Goal: Task Accomplishment & Management: Complete application form

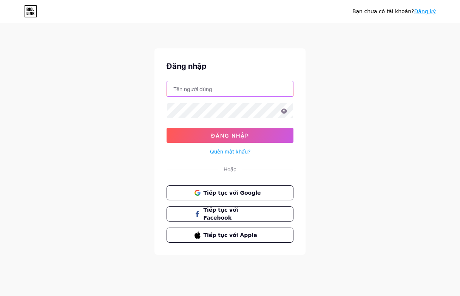
click at [211, 88] on input "text" at bounding box center [230, 88] width 126 height 15
click at [212, 88] on input "text" at bounding box center [230, 88] width 126 height 15
click at [212, 90] on input "text" at bounding box center [230, 88] width 126 height 15
click at [210, 91] on input "text" at bounding box center [230, 88] width 126 height 15
click at [194, 89] on input "text" at bounding box center [230, 88] width 126 height 15
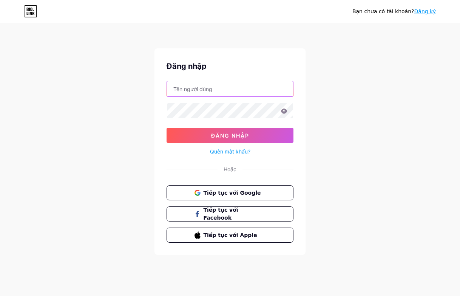
click at [194, 89] on input "text" at bounding box center [230, 88] width 126 height 15
click at [228, 192] on font "Tiếp tục với Google" at bounding box center [232, 192] width 58 height 6
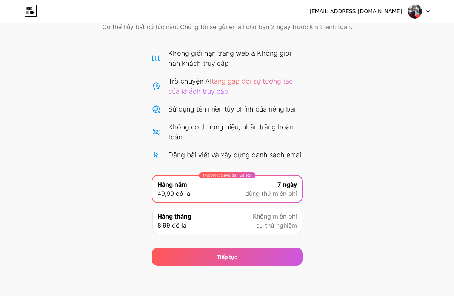
scroll to position [49, 0]
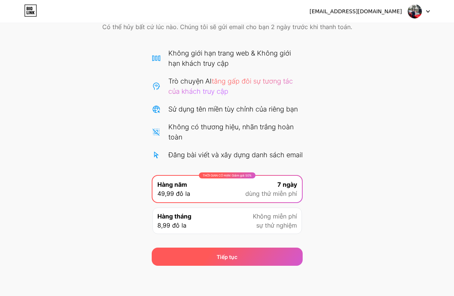
click at [256, 250] on div "Tiếp tục" at bounding box center [227, 256] width 151 height 18
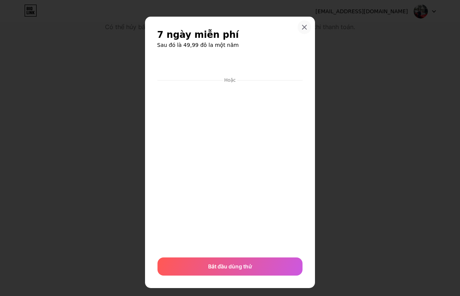
click at [303, 26] on icon at bounding box center [304, 27] width 6 height 6
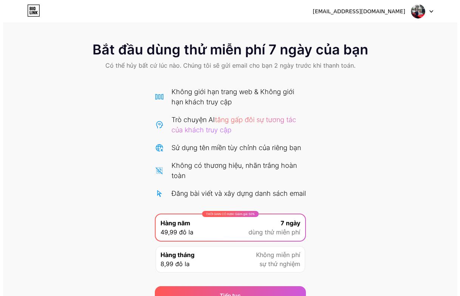
scroll to position [0, 0]
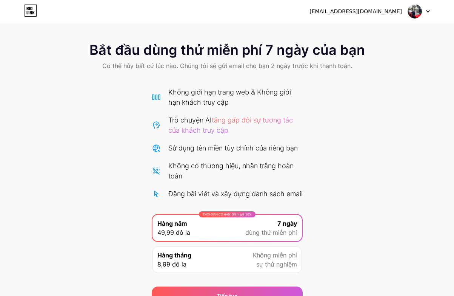
click at [428, 10] on icon at bounding box center [428, 11] width 4 height 3
click at [363, 32] on font "Đăng xuất" at bounding box center [357, 31] width 26 height 6
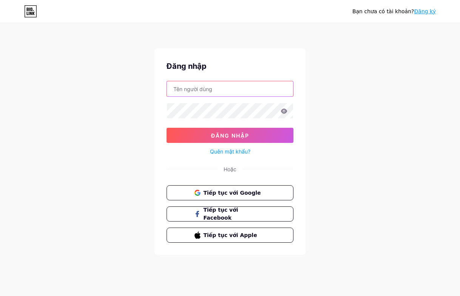
click at [229, 89] on input "text" at bounding box center [230, 88] width 126 height 15
click at [177, 173] on div "Đăng nhập Đăng nhập Quên mật khẩu? Hoặc Tiếp tục với Google Tiếp tục với Facebo…" at bounding box center [229, 151] width 151 height 206
click at [219, 89] on input "text" at bounding box center [230, 88] width 126 height 15
click at [316, 147] on div "Bạn chưa có tài khoản? Đăng ký Đăng nhập Đăng nhập Quên mật khẩu? Hoặc Tiếp tục…" at bounding box center [230, 139] width 460 height 279
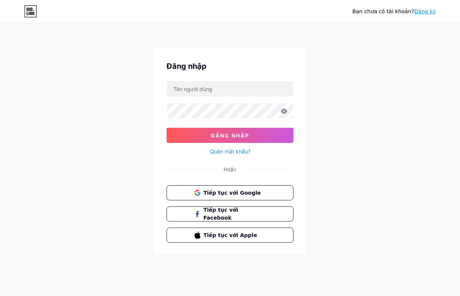
click at [348, 59] on div "Bạn chưa có tài khoản? Đăng ký Đăng nhập Đăng nhập Quên mật khẩu? Hoặc Tiếp tục…" at bounding box center [230, 139] width 460 height 279
click at [432, 14] on font "Đăng ký" at bounding box center [425, 11] width 22 height 6
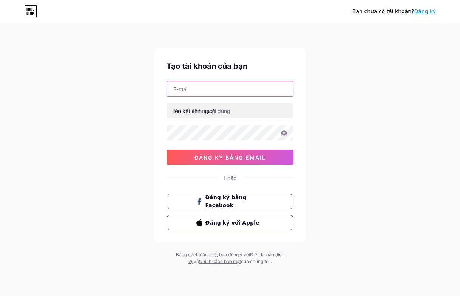
click at [223, 88] on input "text" at bounding box center [230, 88] width 126 height 15
click at [224, 88] on input "text" at bounding box center [230, 88] width 126 height 15
click at [233, 87] on input "text" at bounding box center [230, 88] width 126 height 15
click at [347, 90] on div "Bạn chưa có tài khoản? Đăng ký Tạo tài khoản của bạn liên kết sinh học/ 0cAFcWe…" at bounding box center [230, 144] width 460 height 289
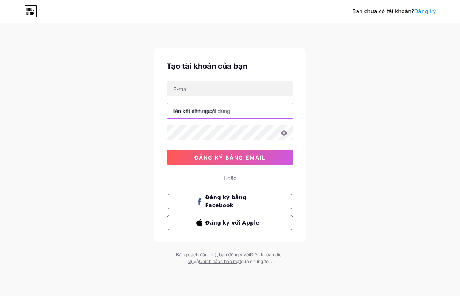
click at [233, 112] on input "text" at bounding box center [230, 110] width 126 height 15
click at [234, 111] on input "text" at bounding box center [230, 110] width 126 height 15
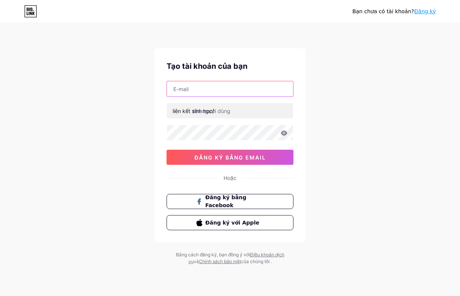
click at [249, 85] on input "text" at bounding box center [230, 88] width 126 height 15
type input "adminj88@gmail.com"
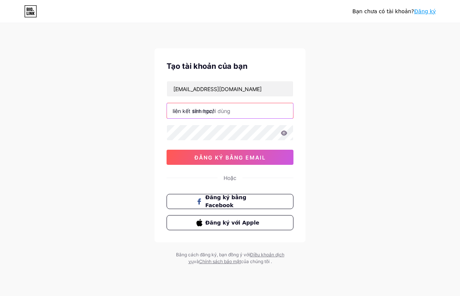
click at [247, 116] on input "text" at bounding box center [230, 110] width 126 height 15
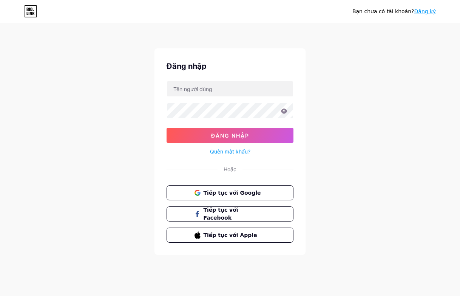
click at [260, 97] on form "Đăng nhập Quên mật khẩu?" at bounding box center [230, 118] width 127 height 75
click at [259, 91] on input "text" at bounding box center [230, 88] width 126 height 15
type input "adminj88@gmail.com"
click at [285, 112] on icon at bounding box center [284, 110] width 6 height 5
click at [244, 190] on font "Tiếp tục với Google" at bounding box center [232, 192] width 58 height 6
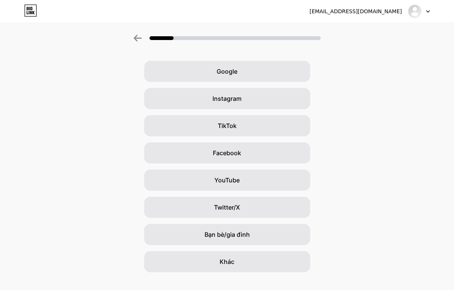
scroll to position [36, 0]
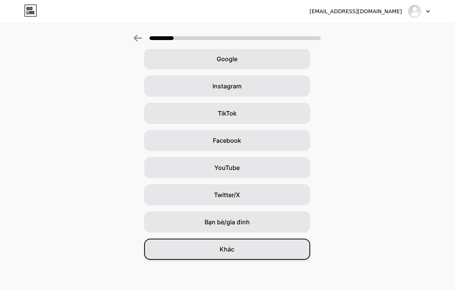
click at [259, 256] on div "Khác" at bounding box center [227, 249] width 166 height 21
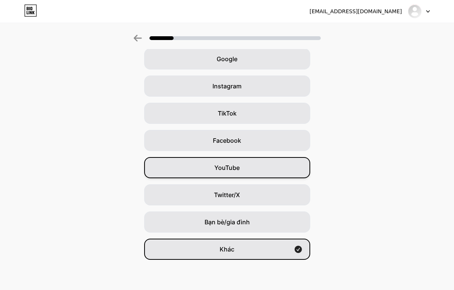
scroll to position [0, 0]
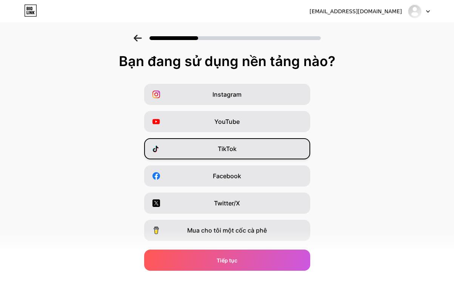
click at [247, 150] on div "TikTok" at bounding box center [227, 148] width 166 height 21
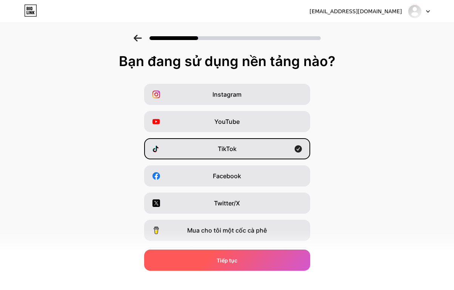
click at [250, 267] on div "Tiếp tục" at bounding box center [227, 260] width 166 height 21
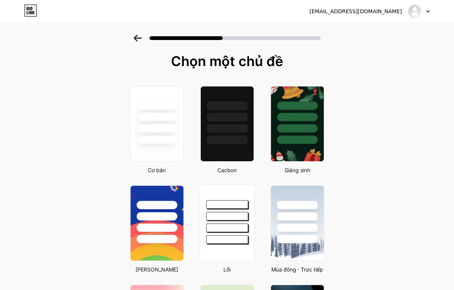
click at [248, 203] on div at bounding box center [227, 204] width 42 height 9
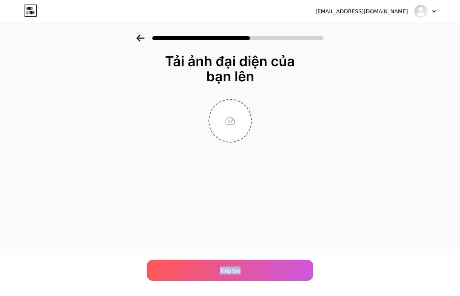
drag, startPoint x: 246, startPoint y: 268, endPoint x: 278, endPoint y: 147, distance: 125.3
click at [314, 179] on div "Tải ảnh đại diện của bạn lên Tiếp tục" at bounding box center [230, 107] width 460 height 145
click at [230, 129] on input "file" at bounding box center [230, 121] width 42 height 42
type input "C:\fakepath\photo_2025-09-10_13-26-56.jpg"
click at [383, 162] on div "Tải ảnh đại diện của bạn lên Tiếp tục" at bounding box center [230, 107] width 460 height 145
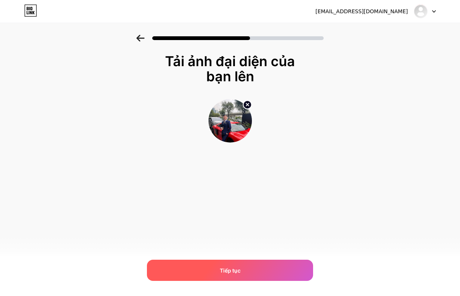
click at [238, 264] on div "Tiếp tục" at bounding box center [230, 269] width 166 height 21
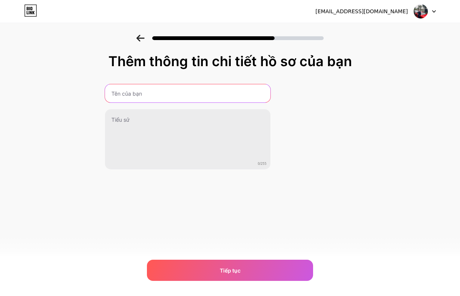
click at [174, 92] on input "text" at bounding box center [187, 93] width 165 height 18
click at [191, 91] on input "Khung giờ may mắn" at bounding box center [187, 93] width 167 height 18
type input "K"
type input "D"
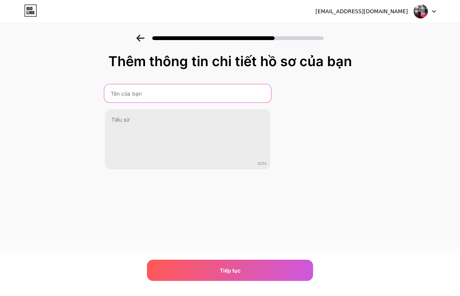
type input "D"
type input "C"
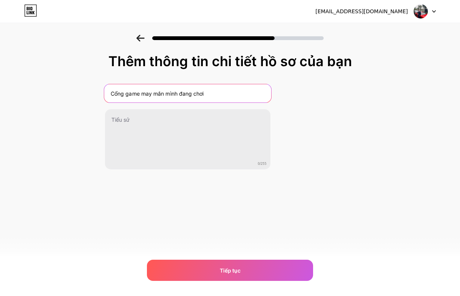
type input "Cổng game may mắn mình đang chơi"
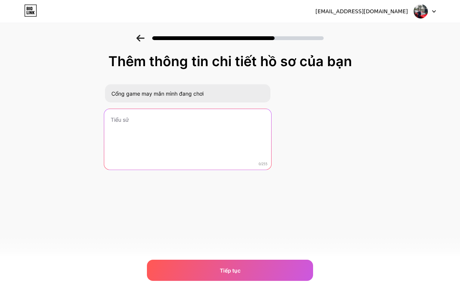
click at [148, 129] on textarea at bounding box center [187, 140] width 167 height 62
type textarea "d"
type textarea "D"
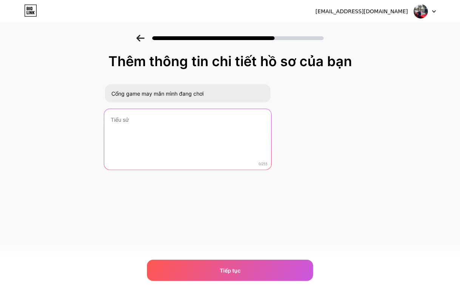
type textarea "D"
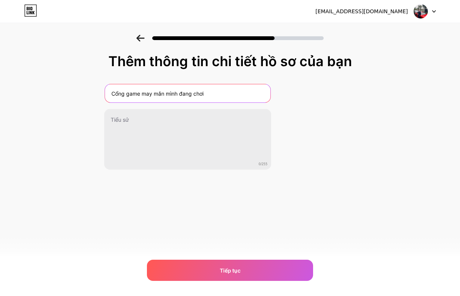
click at [232, 96] on input "Cổng game may mắn mình đang chơi" at bounding box center [187, 93] width 165 height 18
drag, startPoint x: 232, startPoint y: 96, endPoint x: 58, endPoint y: 74, distance: 175.0
click at [50, 78] on div "Thêm thông tin chi tiết hồ sơ của bạn Cổng game may mắn mình đang chơi 0/255 Ti…" at bounding box center [230, 121] width 460 height 173
click at [176, 97] on input "text" at bounding box center [187, 93] width 167 height 18
type input "D"
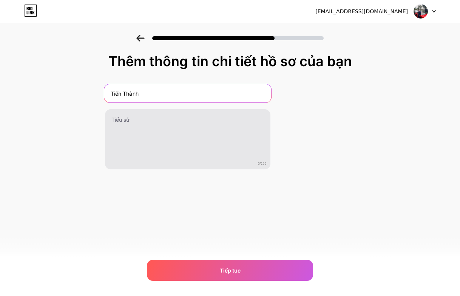
type input "Tiến Thành"
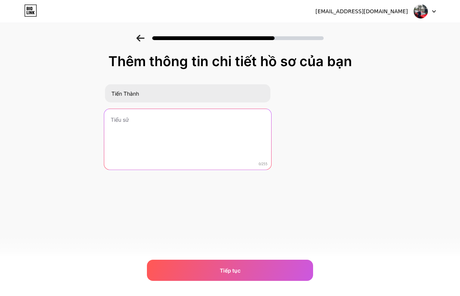
click at [175, 117] on textarea at bounding box center [187, 140] width 167 height 62
type textarea "d"
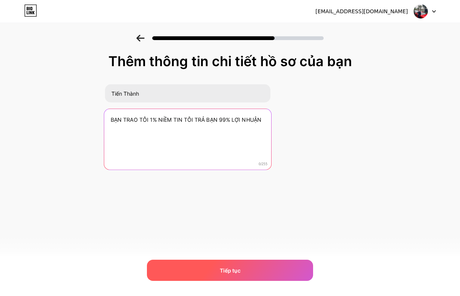
type textarea "BẠN TRAO TÔI 1% NIỀM TIN TÔI TRẢ BẠN 99% LỢI NHUẬN"
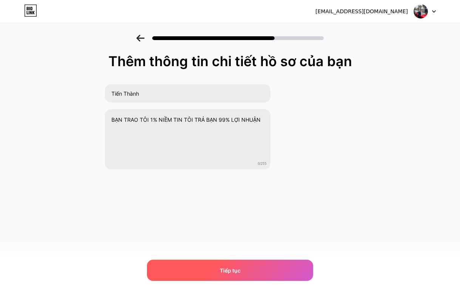
click at [223, 276] on div "Tiếp tục" at bounding box center [230, 269] width 166 height 21
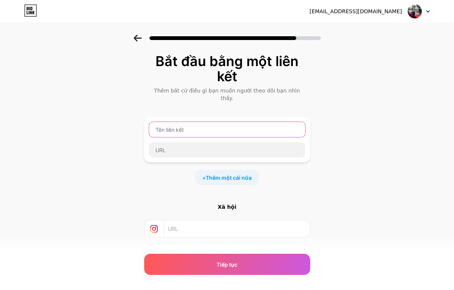
click at [208, 122] on input "text" at bounding box center [227, 129] width 156 height 15
click at [197, 122] on input "text" at bounding box center [227, 129] width 156 height 15
click at [215, 122] on input "text" at bounding box center [227, 129] width 156 height 15
type input "D"
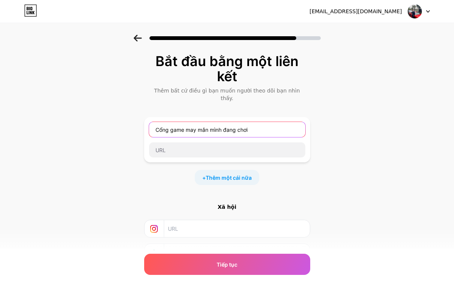
type input "Cổng game may mắn mình đang chơi"
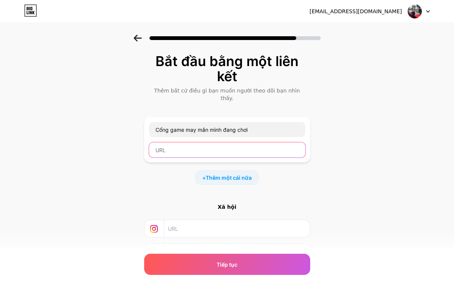
click at [204, 142] on input "text" at bounding box center [227, 149] width 156 height 15
paste input "https://www.u8888a.com?f=3971370"
drag, startPoint x: 275, startPoint y: 142, endPoint x: 63, endPoint y: 115, distance: 214.0
click at [66, 116] on div "Bắt đầu bằng một liên kết Thêm bất cứ điều gì bạn muốn người theo dõi bạn nhìn …" at bounding box center [227, 179] width 454 height 288
paste input "u888jx8.online/"
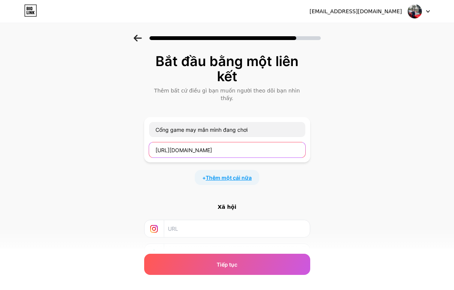
type input "https://u888jx8.online/?f=3971370"
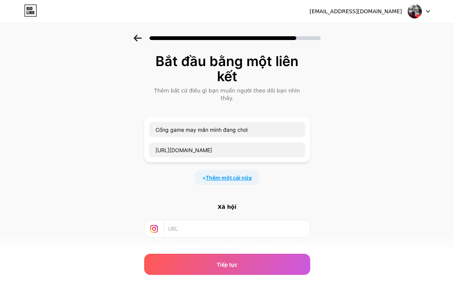
click at [227, 174] on span "Thêm một cái nữa" at bounding box center [229, 178] width 46 height 8
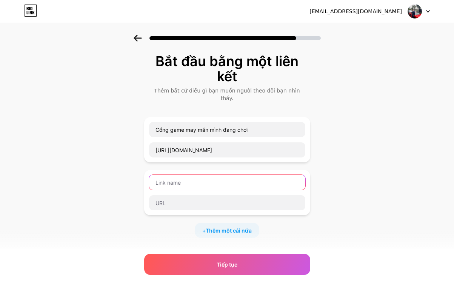
click at [194, 177] on input "text" at bounding box center [227, 182] width 156 height 15
type input "d"
type input "Tele nhận tool"
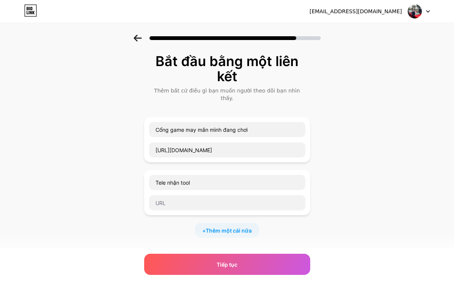
click at [182, 185] on div "Tele nhận tool" at bounding box center [227, 193] width 157 height 36
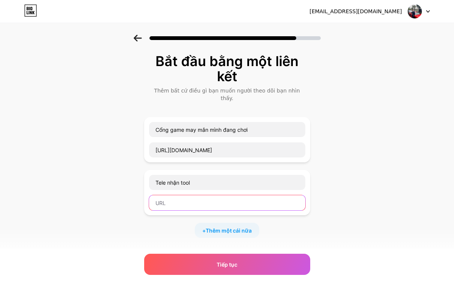
click at [183, 195] on input "text" at bounding box center [227, 202] width 156 height 15
paste input "https://t.me/tontienthanh86"
type input "https://t.me/tontienthanh86"
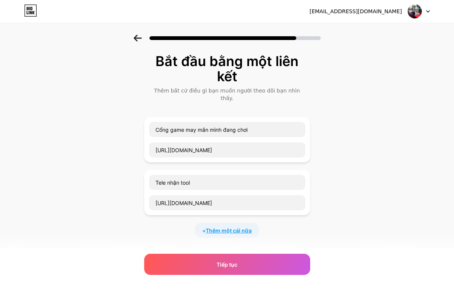
click at [233, 227] on font "Thêm một cái nữa" at bounding box center [229, 230] width 46 height 6
click at [199, 228] on input "text" at bounding box center [227, 235] width 156 height 15
type input "d"
type input "Tool 9.0"
click at [200, 228] on input "Tool 9.0" at bounding box center [227, 235] width 156 height 15
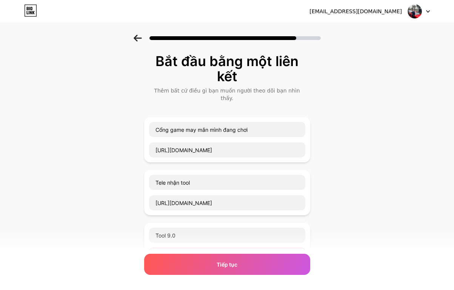
click at [203, 248] on input "text" at bounding box center [227, 255] width 156 height 15
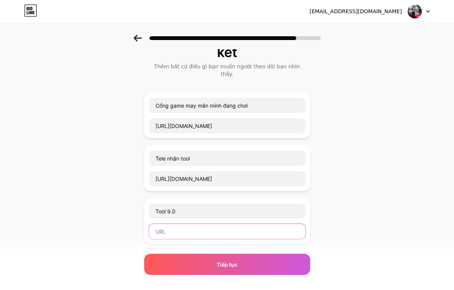
scroll to position [38, 0]
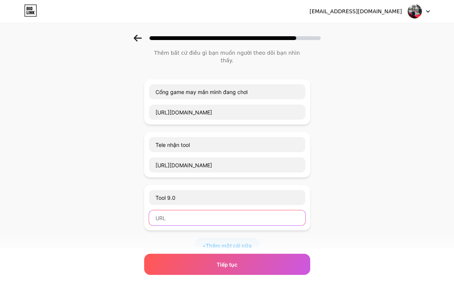
paste input "https://trumcasino6789.com"
type input "https://trumcasino6789.com"
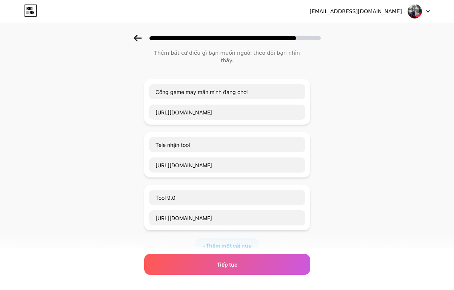
click at [356, 217] on div "Bắt đầu bằng một liên kết Thêm bất cứ điều gì bạn muốn người theo dõi bạn nhìn …" at bounding box center [227, 194] width 454 height 394
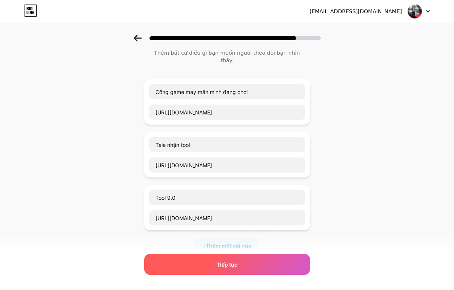
click at [230, 263] on font "Tiếp tục" at bounding box center [227, 264] width 21 height 6
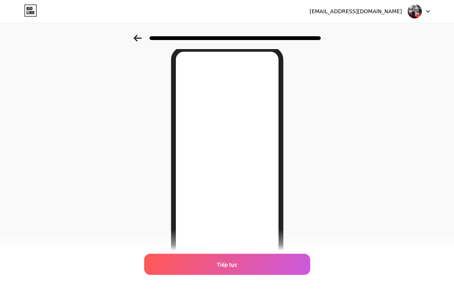
scroll to position [76, 0]
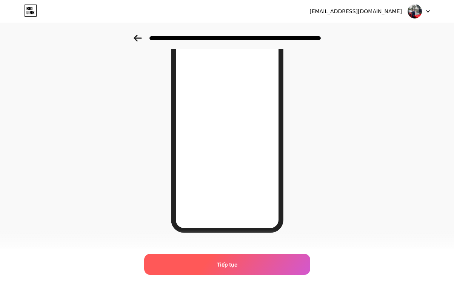
click at [228, 260] on div "Tiếp tục" at bounding box center [227, 264] width 166 height 21
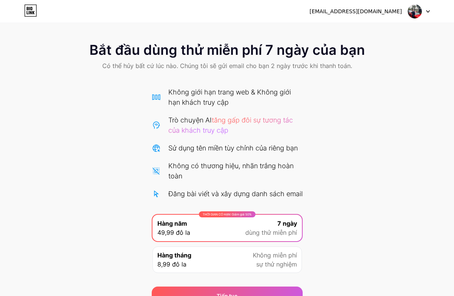
click at [260, 68] on font "Có thể hủy bất cứ lúc nào. Chúng tôi sẽ gửi email cho bạn 2 ngày trước khi than…" at bounding box center [227, 66] width 250 height 8
click at [261, 68] on font "Có thể hủy bất cứ lúc nào. Chúng tôi sẽ gửi email cho bạn 2 ngày trước khi than…" at bounding box center [227, 66] width 250 height 8
click at [331, 81] on div "Bắt đầu dùng thử miễn phí 7 ngày của bạn Có thể hủy bất cứ lúc nào. Chúng tôi s…" at bounding box center [227, 170] width 454 height 270
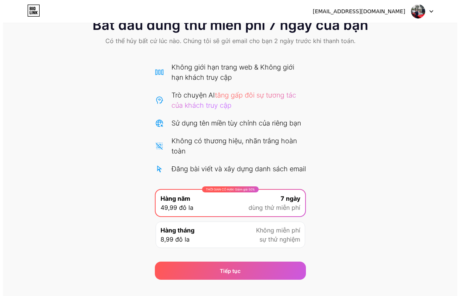
scroll to position [49, 0]
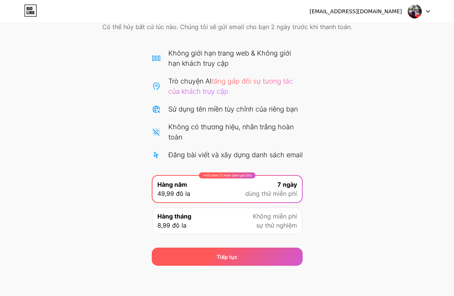
click at [236, 256] on font "Tiếp tục" at bounding box center [227, 256] width 21 height 6
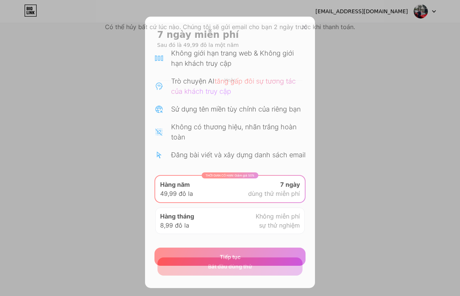
click at [229, 81] on font "Hoặc" at bounding box center [229, 79] width 11 height 5
click at [221, 45] on font "Sau đó là 49,99 đô la một năm" at bounding box center [198, 45] width 82 height 6
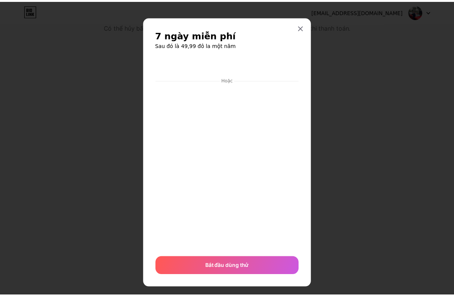
scroll to position [9, 0]
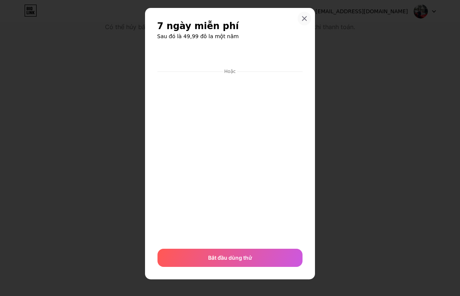
click at [306, 20] on div at bounding box center [305, 19] width 14 height 14
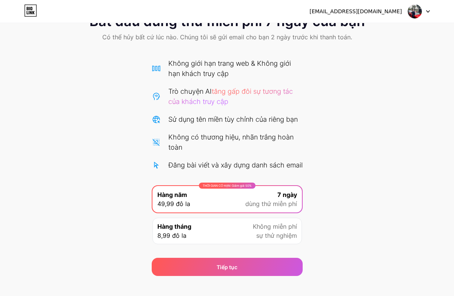
scroll to position [49, 0]
